Goal: Task Accomplishment & Management: Complete application form

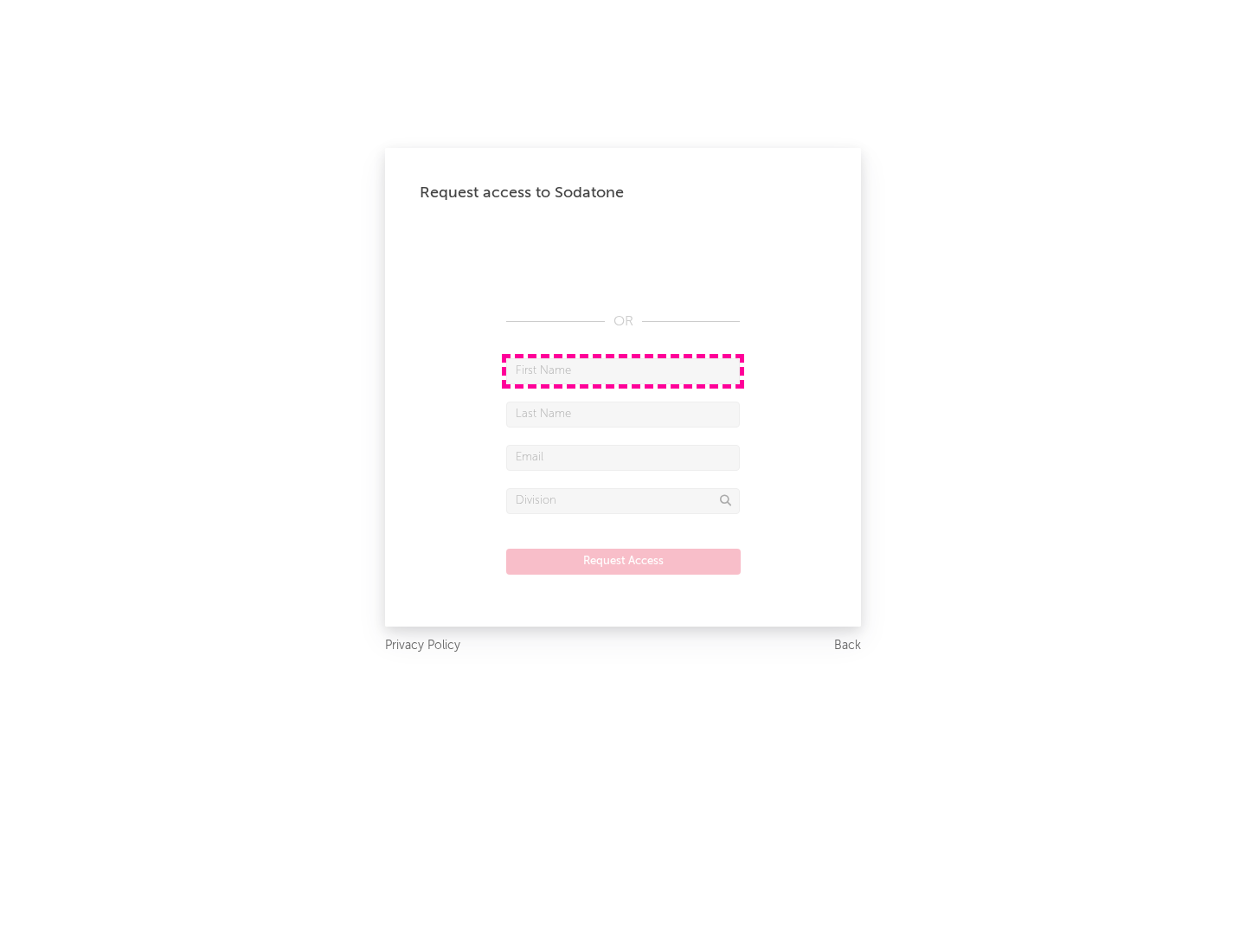
click at [623, 370] on input "text" at bounding box center [622, 371] width 234 height 26
type input "[PERSON_NAME]"
click at [623, 413] on input "text" at bounding box center [622, 414] width 234 height 26
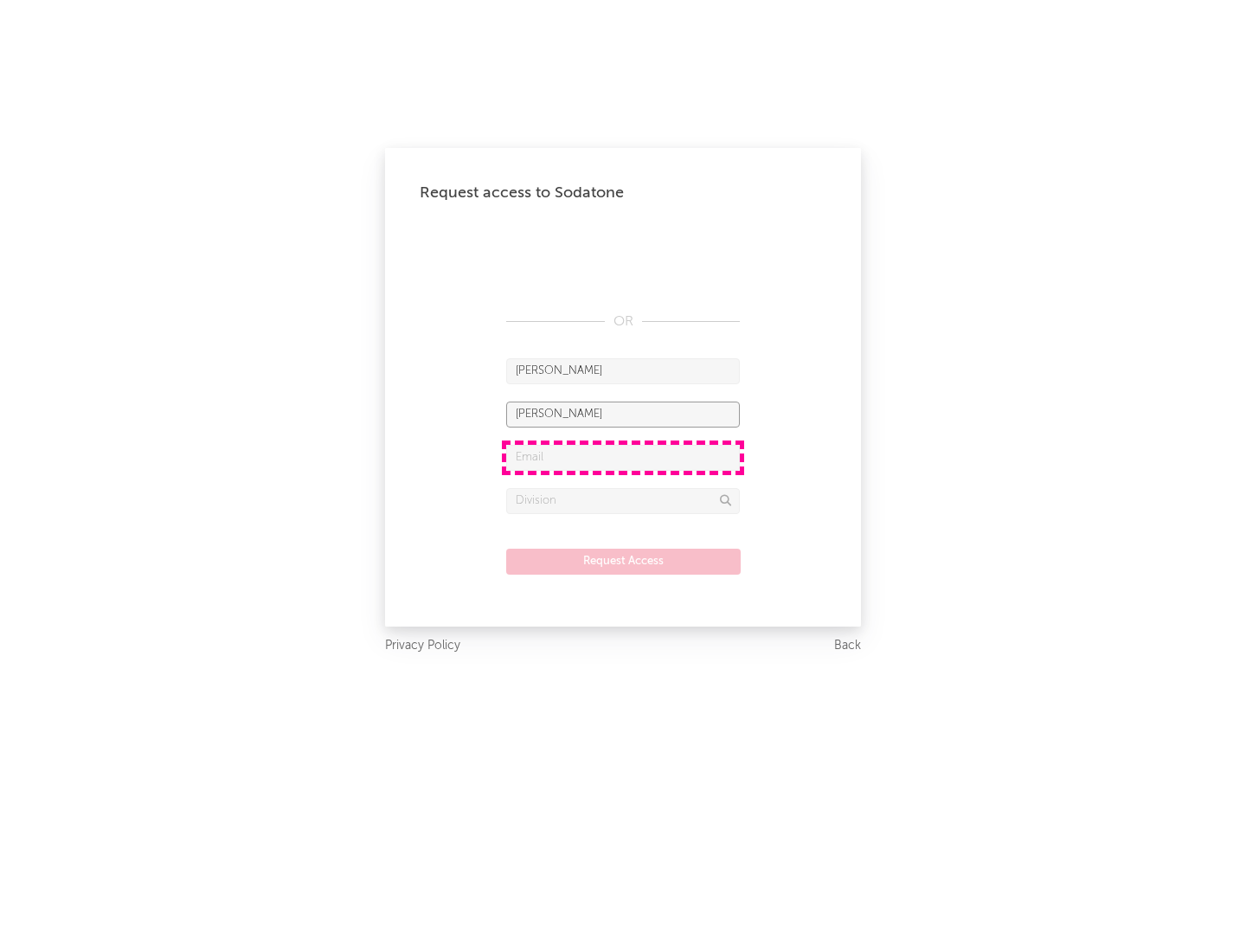
type input "[PERSON_NAME]"
click at [623, 457] on input "text" at bounding box center [622, 457] width 234 height 26
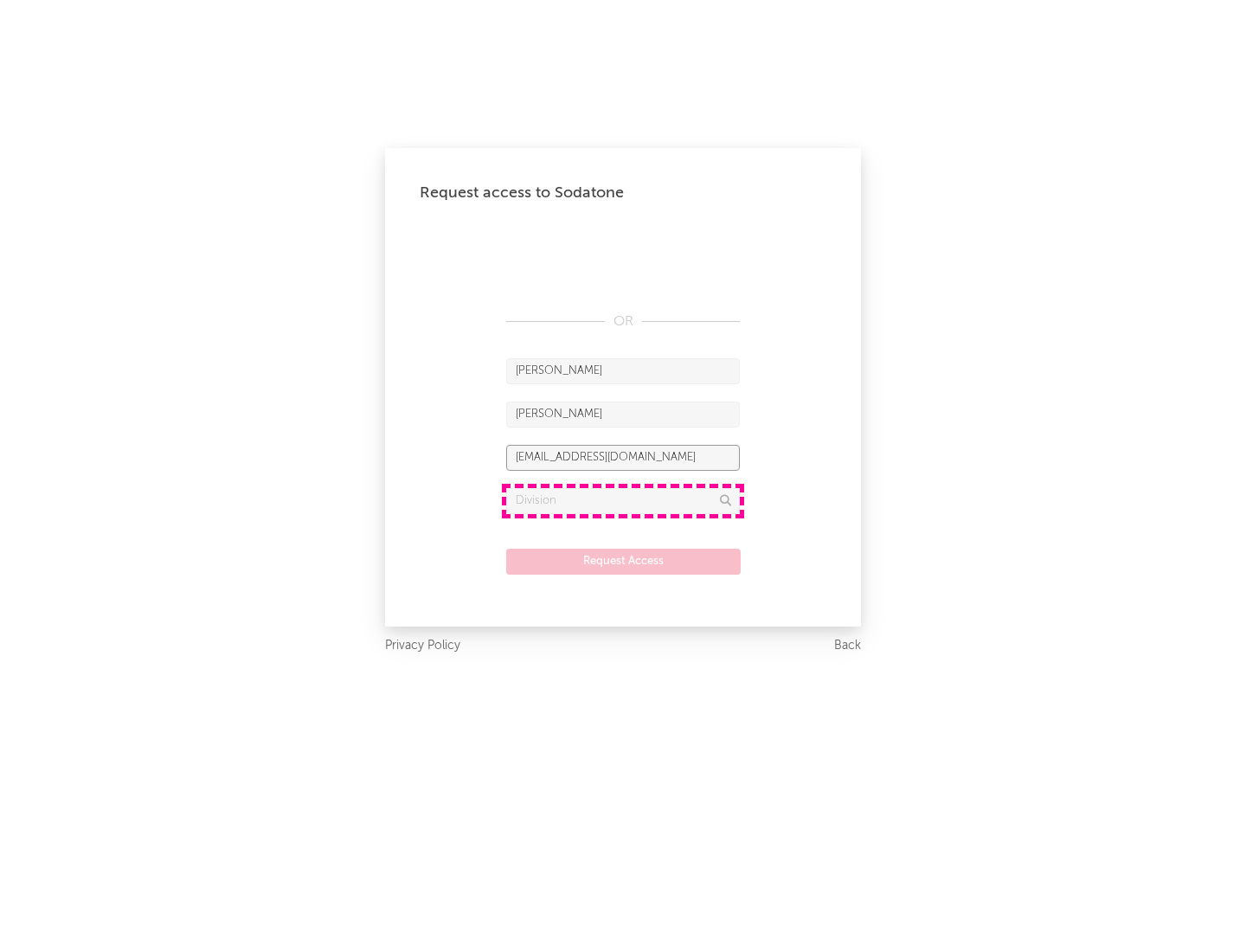
type input "[EMAIL_ADDRESS][DOMAIN_NAME]"
click at [623, 500] on input "text" at bounding box center [622, 501] width 234 height 26
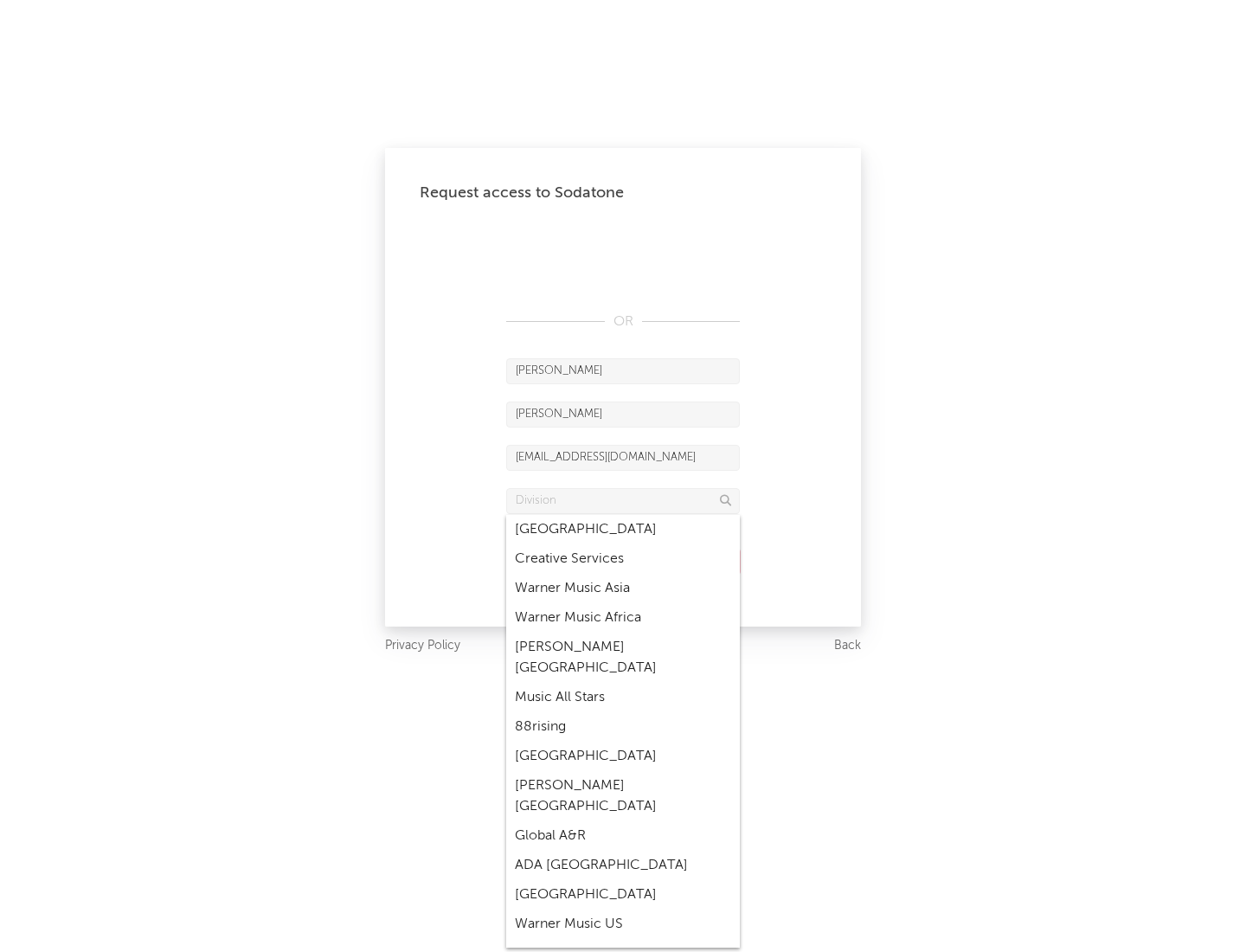
click at [623, 683] on div "Music All Stars" at bounding box center [622, 697] width 234 height 29
type input "Music All Stars"
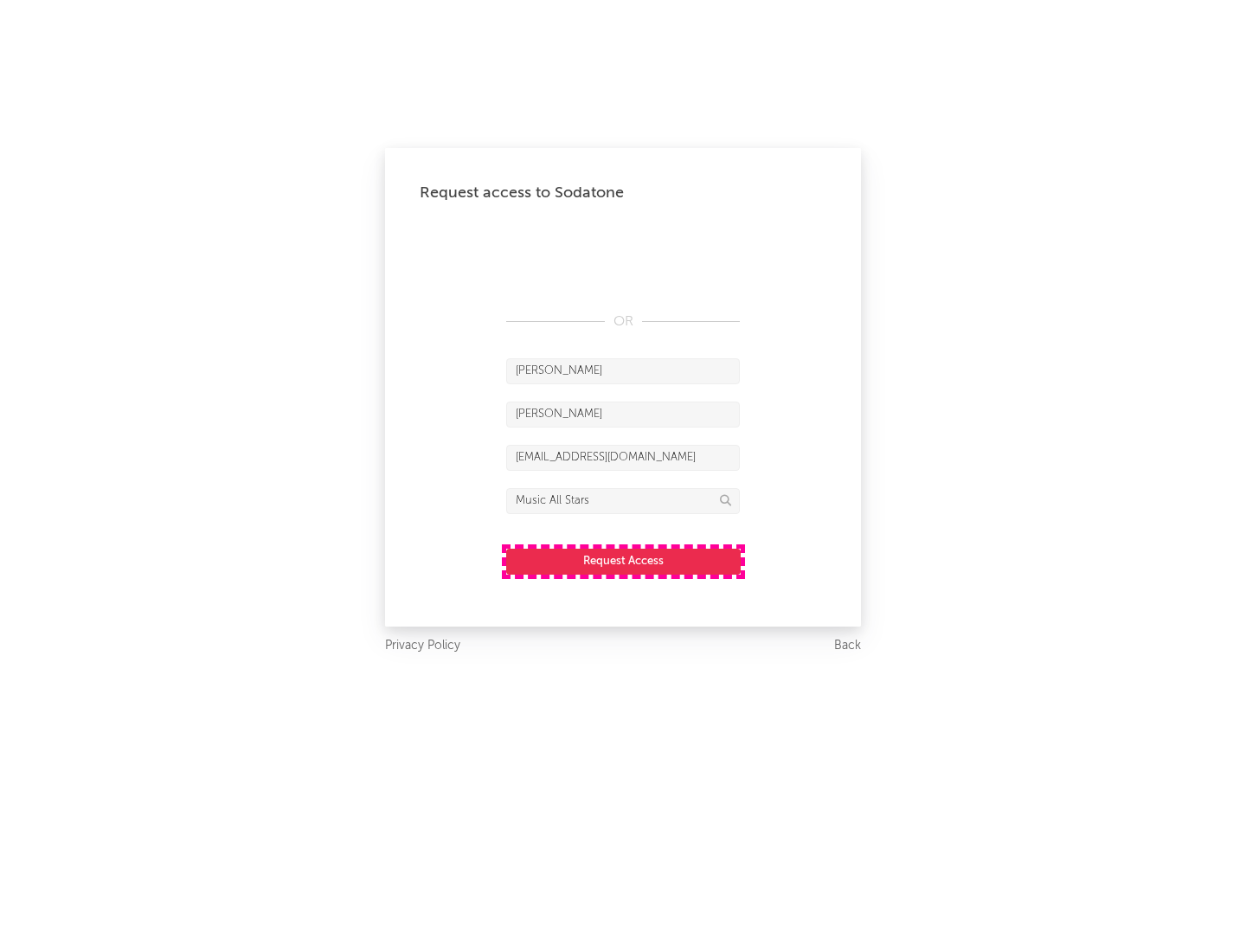
click at [623, 561] on button "Request Access" at bounding box center [623, 562] width 235 height 26
